Goal: Information Seeking & Learning: Learn about a topic

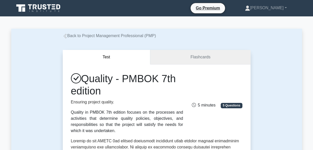
drag, startPoint x: 0, startPoint y: 0, endPoint x: 175, endPoint y: 56, distance: 183.3
click at [175, 56] on link "Flashcards" at bounding box center [200, 57] width 100 height 15
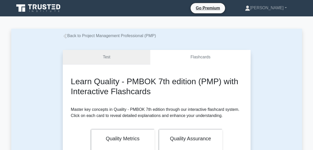
click at [110, 60] on link "Test" at bounding box center [107, 57] width 88 height 15
